Goal: Information Seeking & Learning: Learn about a topic

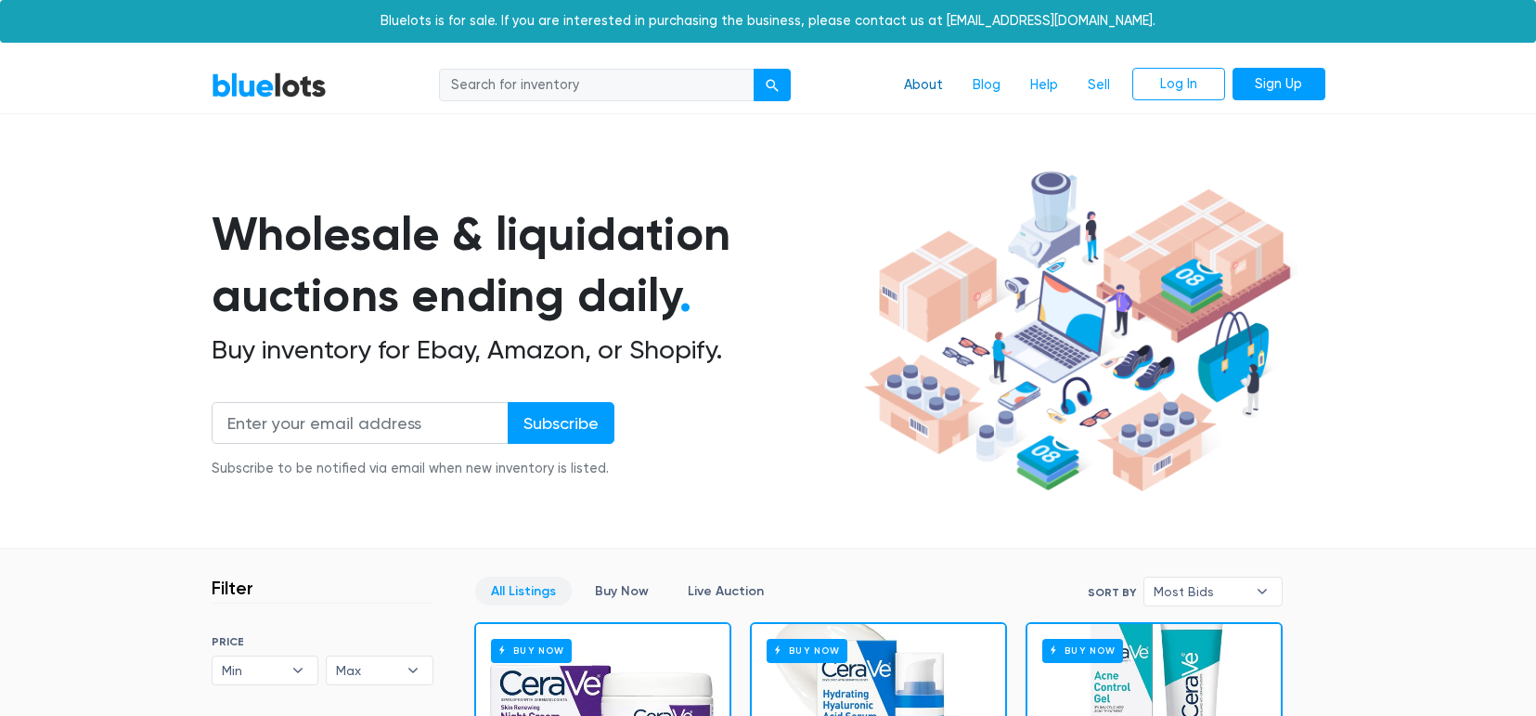
click at [923, 86] on link "About" at bounding box center [923, 85] width 69 height 35
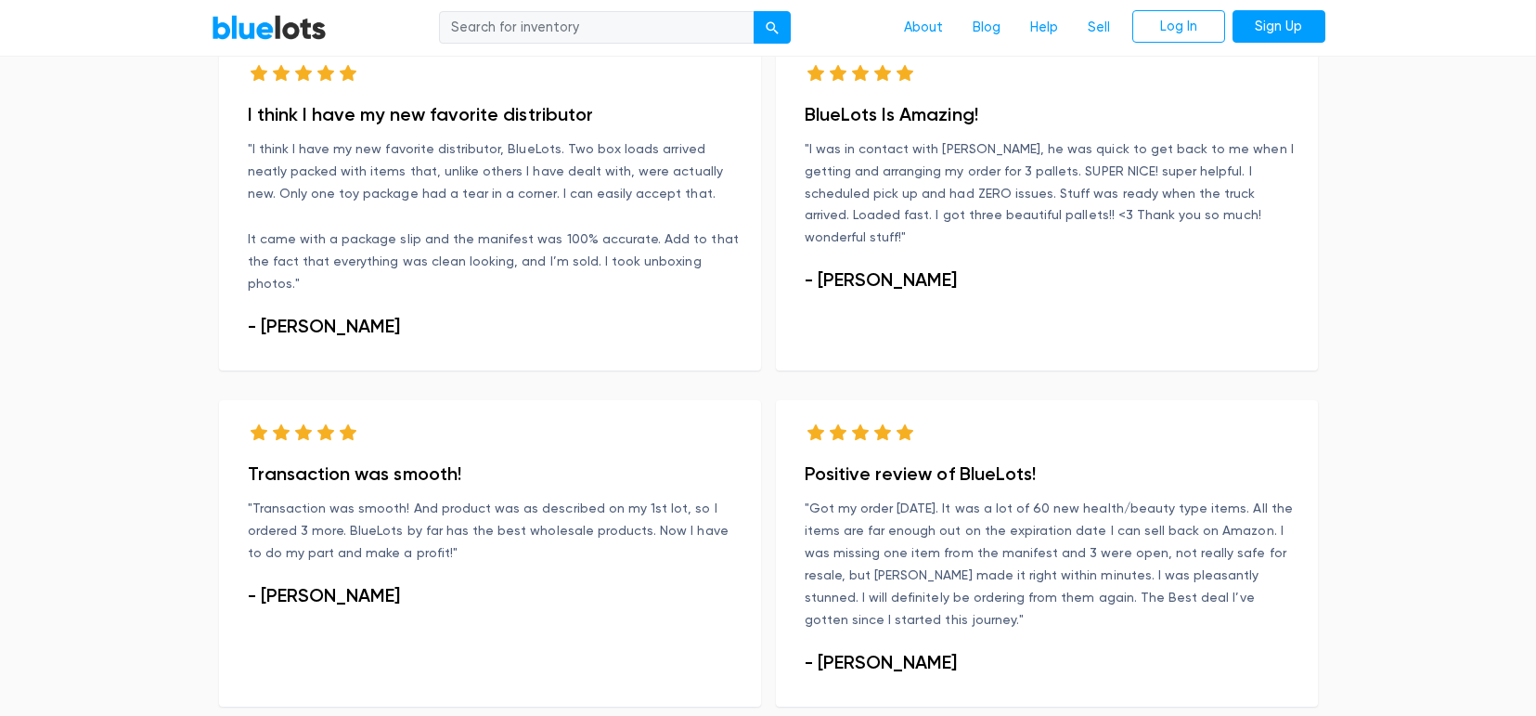
scroll to position [1364, 0]
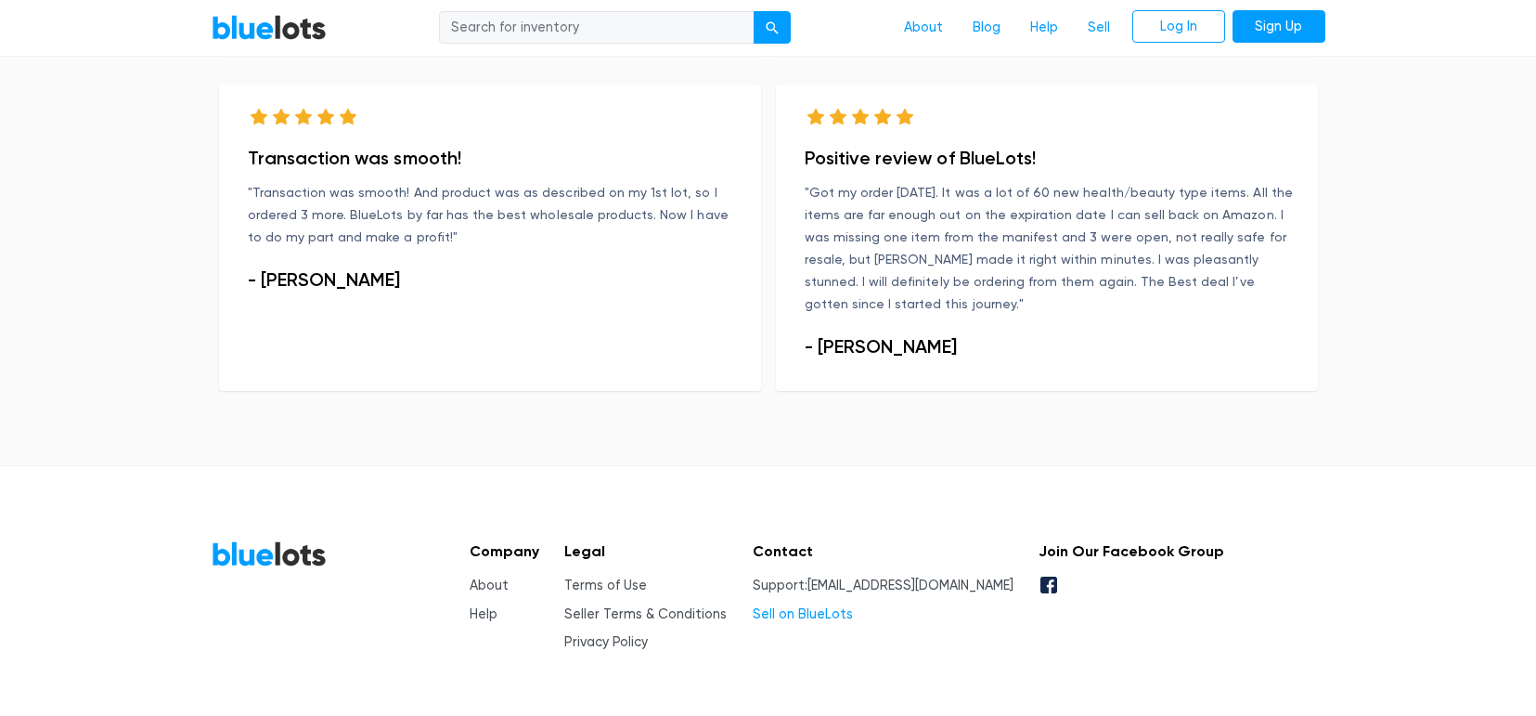
click at [830, 606] on link "Sell on BlueLots" at bounding box center [803, 614] width 100 height 16
